Goal: Find contact information: Find contact information

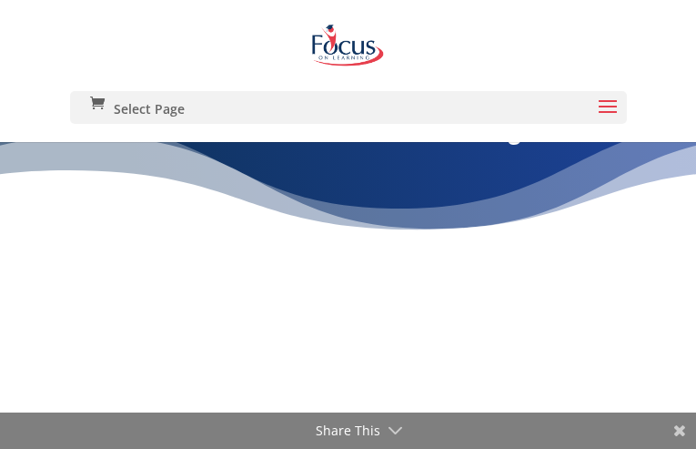
type input "FIBTnTfY"
type input "[EMAIL_ADDRESS][DOMAIN_NAME]"
